Goal: Navigation & Orientation: Find specific page/section

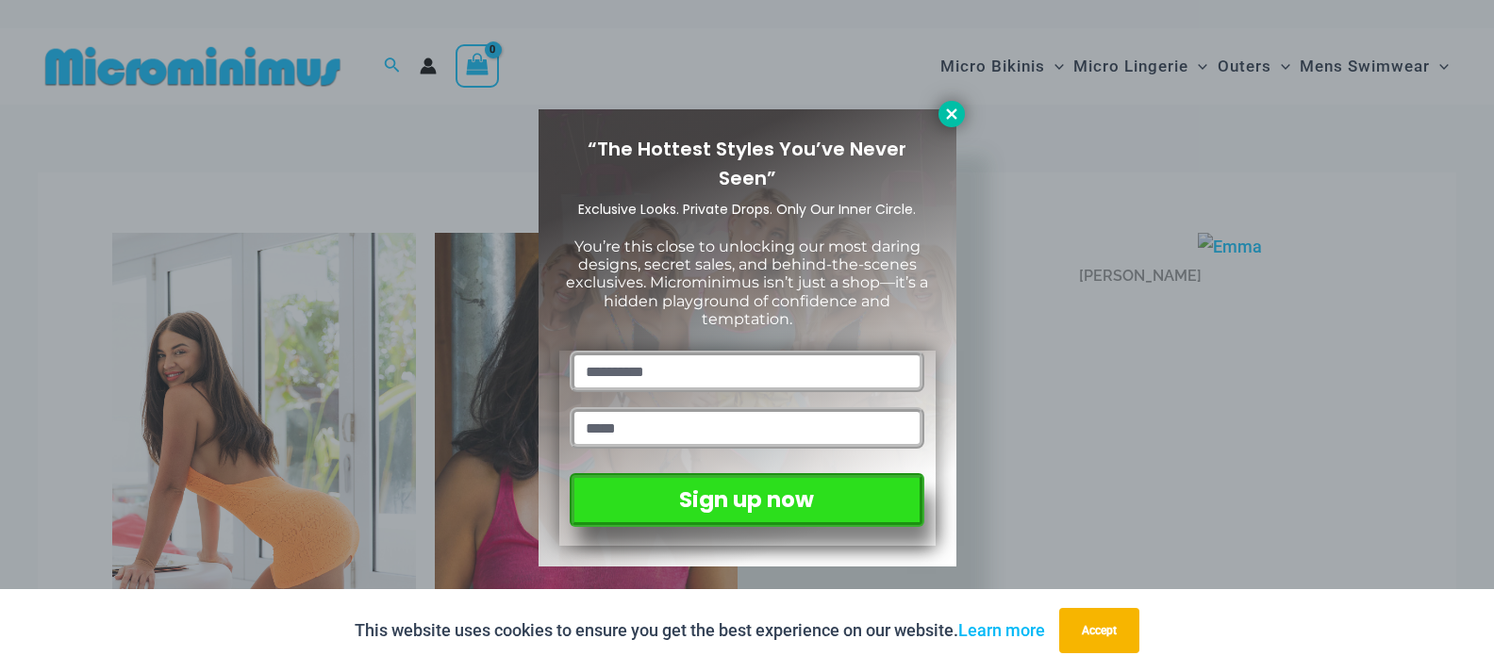
click at [950, 118] on icon at bounding box center [951, 114] width 17 height 17
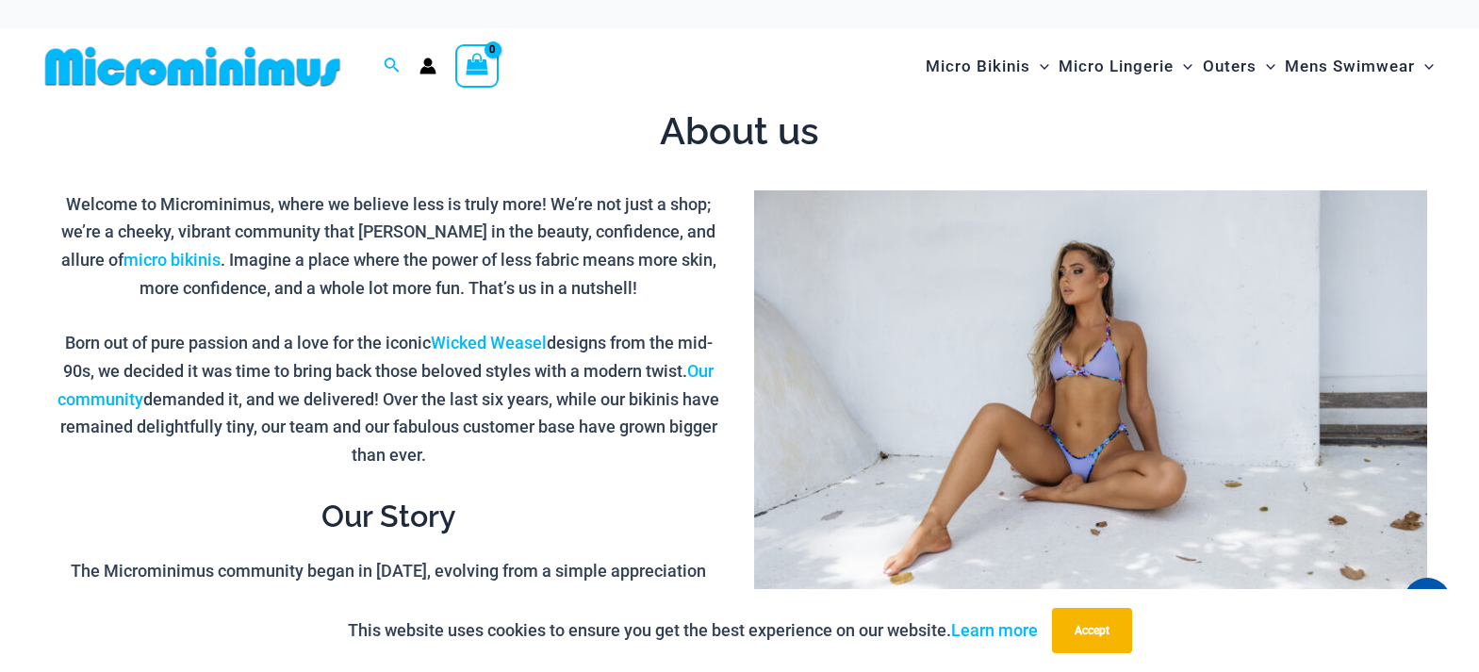
click at [431, 65] on circle "Account icon link" at bounding box center [428, 62] width 8 height 8
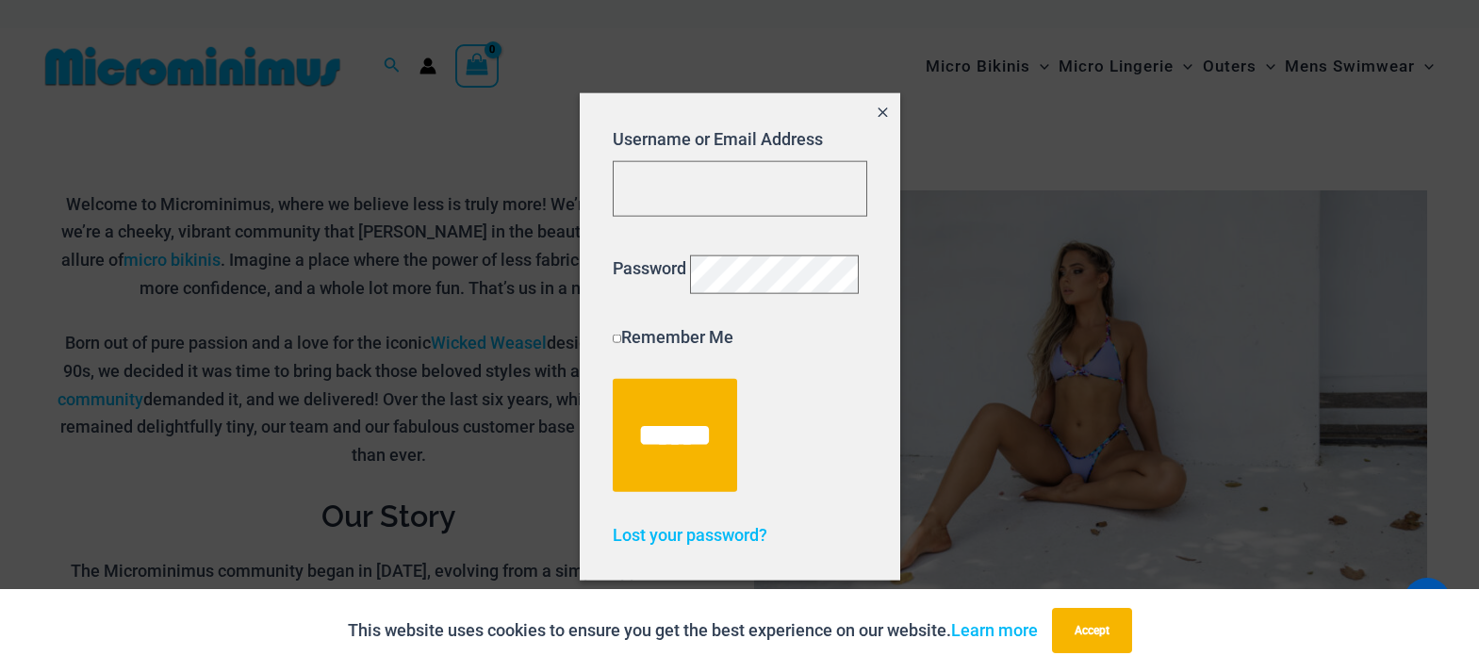
click at [875, 105] on icon "Close popup" at bounding box center [883, 113] width 16 height 16
